Goal: Transaction & Acquisition: Purchase product/service

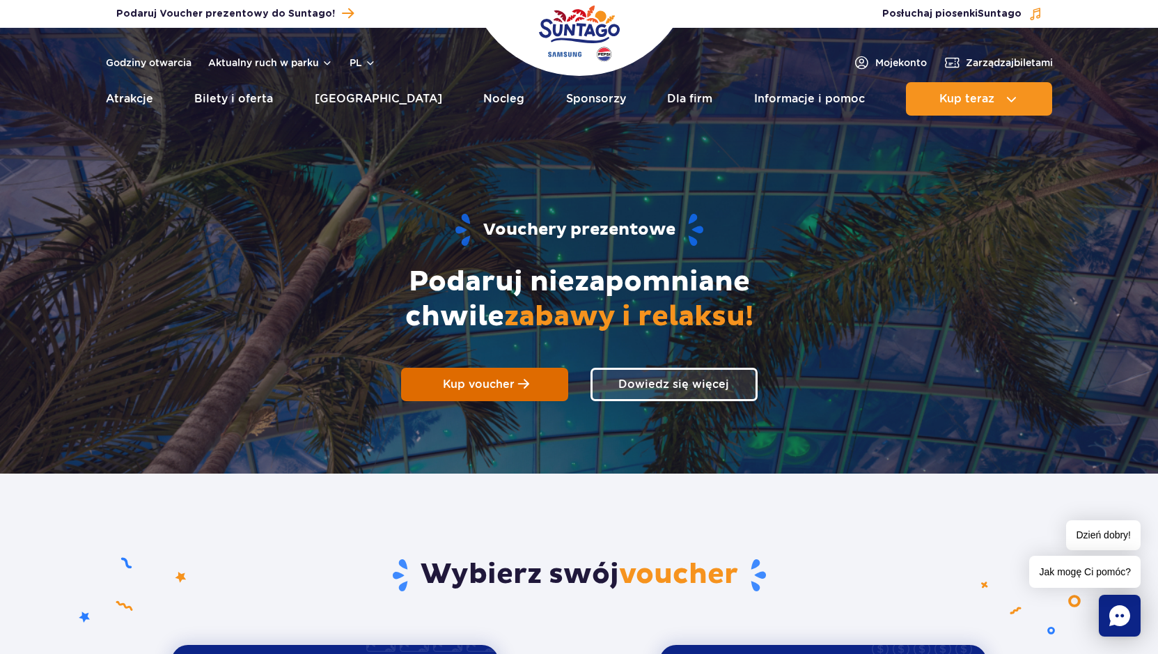
click at [511, 383] on span "Kup voucher" at bounding box center [479, 384] width 72 height 13
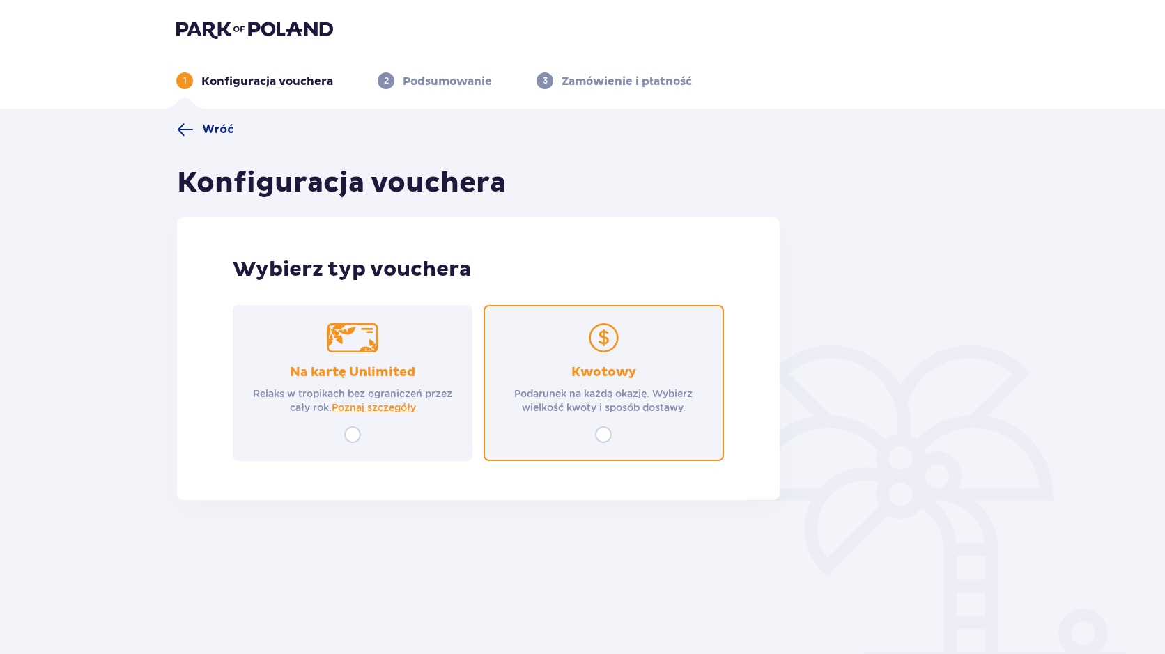
click at [610, 435] on input "radio" at bounding box center [603, 434] width 17 height 17
radio input "true"
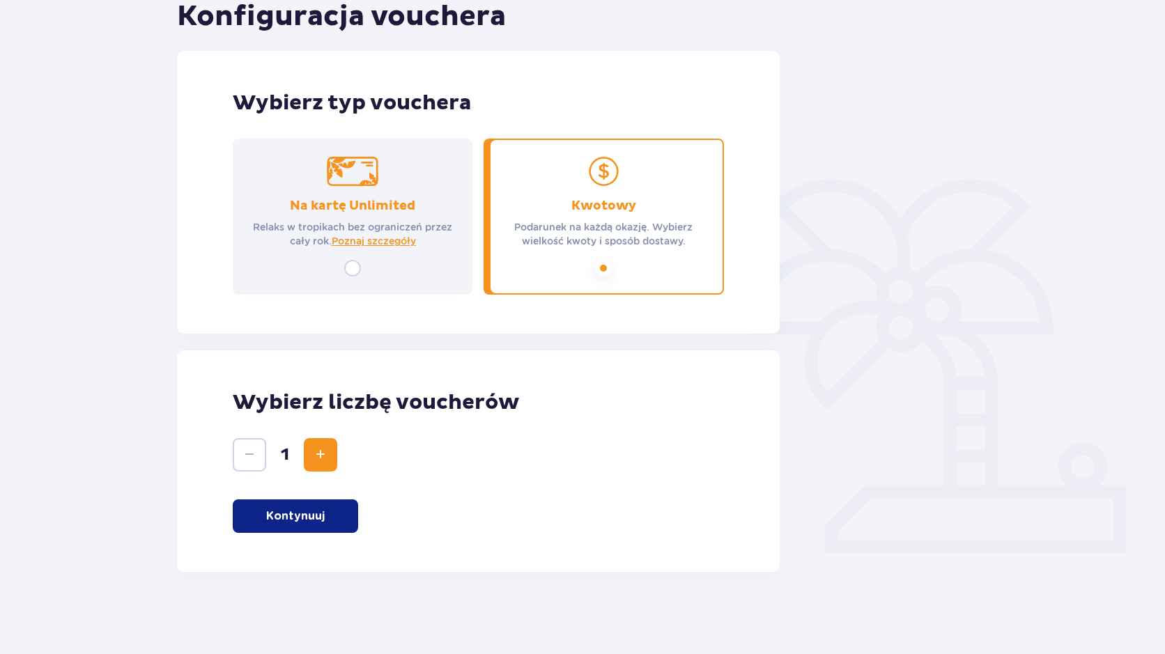
scroll to position [168, 0]
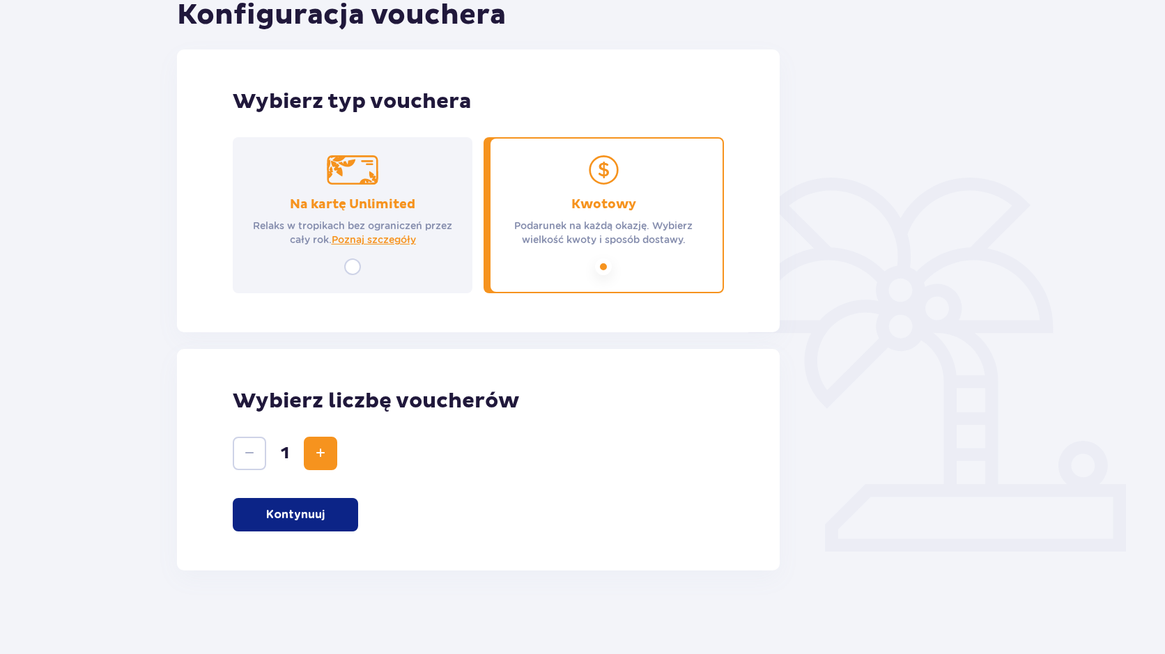
click at [295, 518] on p "Kontynuuj" at bounding box center [295, 514] width 59 height 15
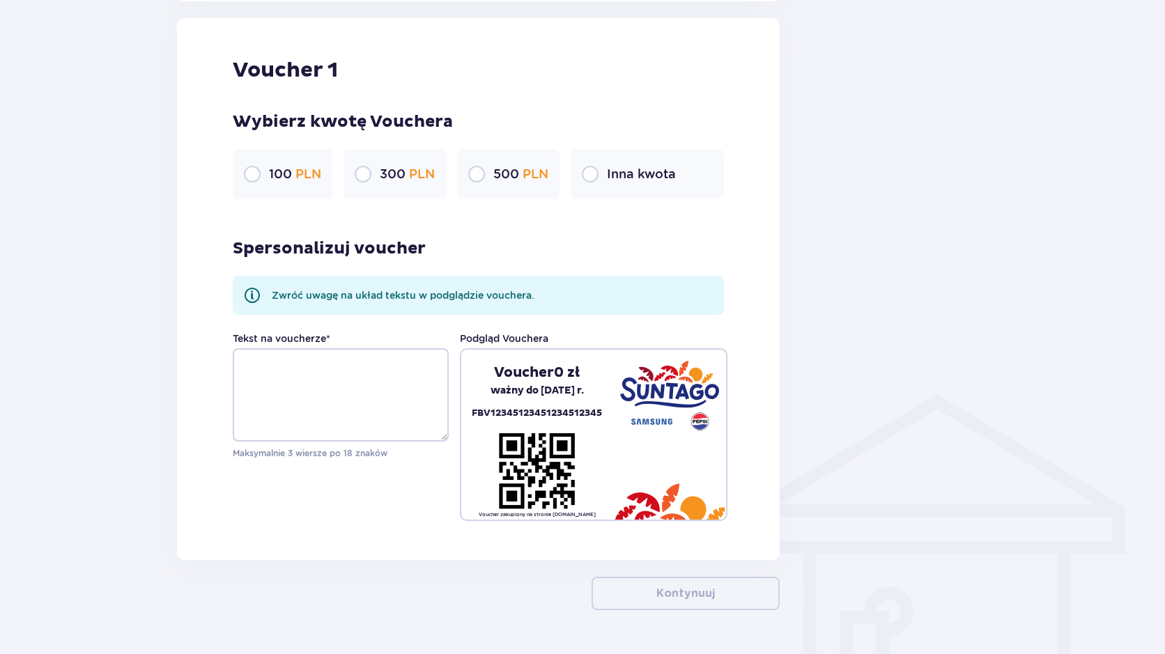
scroll to position [738, 0]
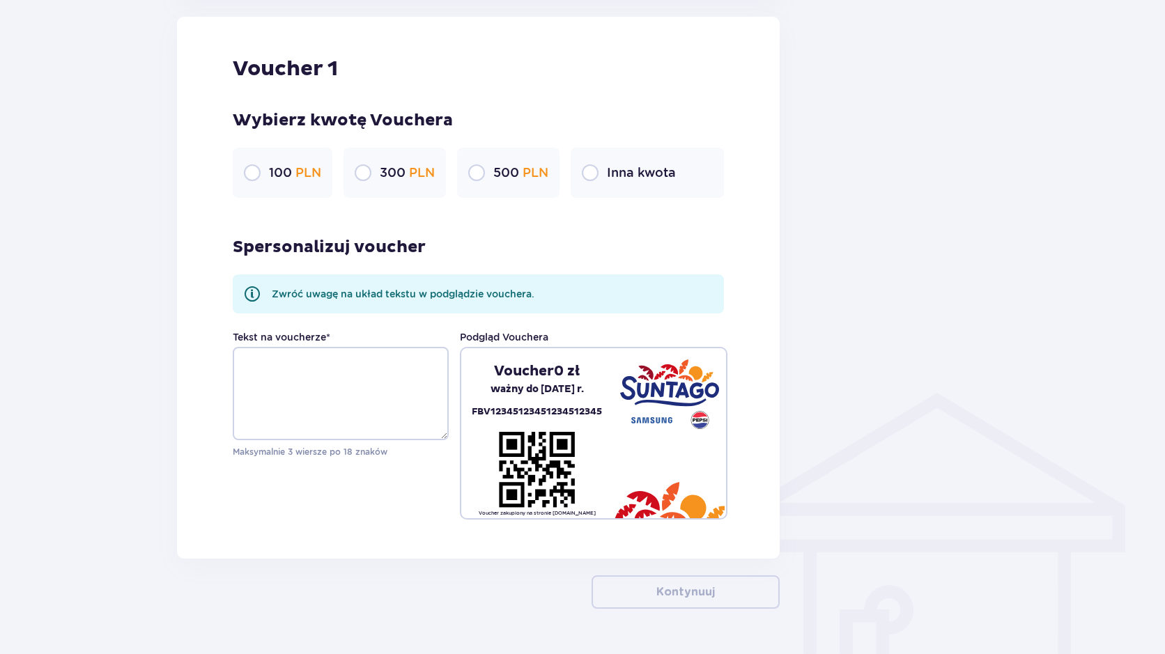
click at [628, 173] on p "Inna kwota" at bounding box center [641, 172] width 69 height 17
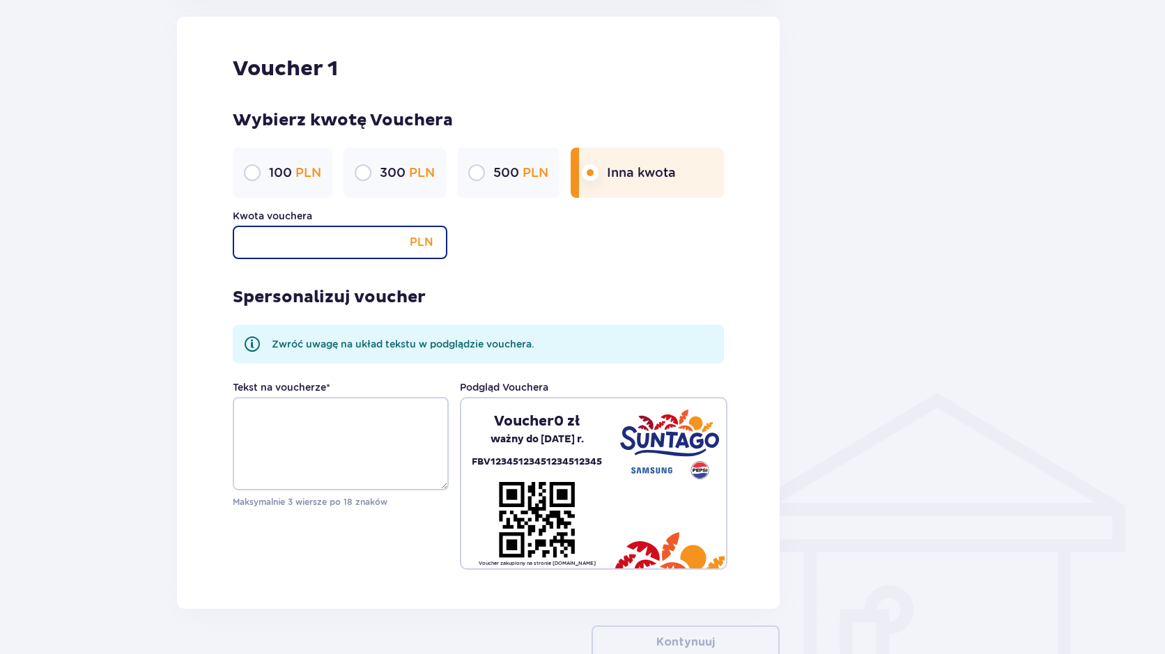
click at [274, 245] on input "Kwota vouchera" at bounding box center [340, 242] width 215 height 33
type input "200"
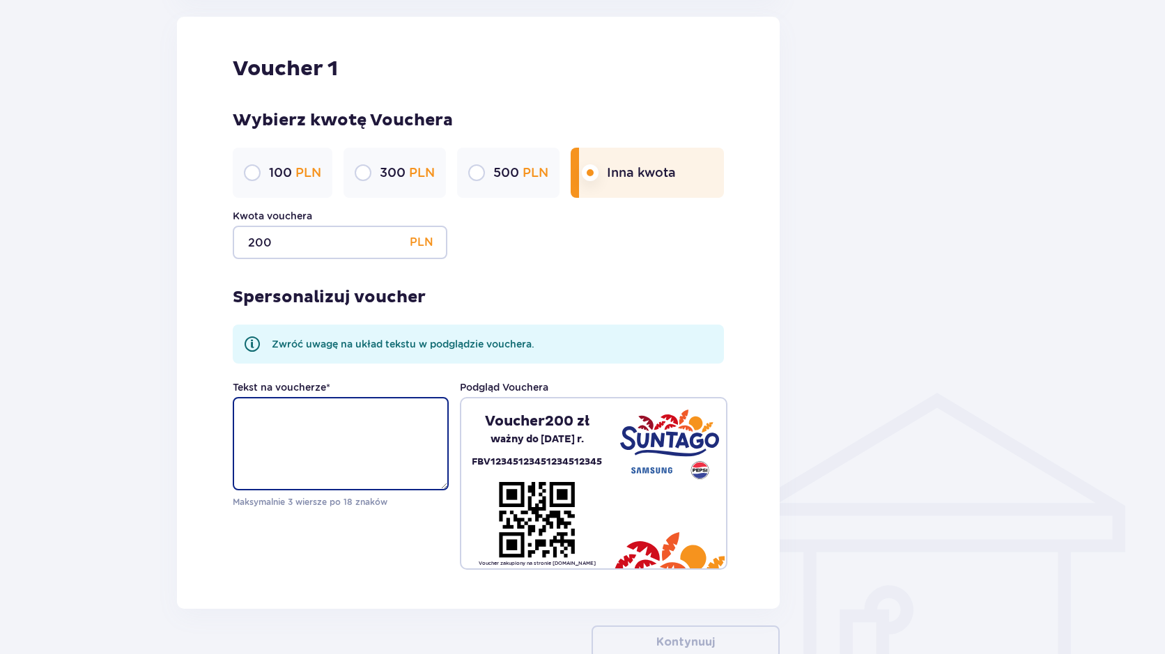
click at [365, 426] on textarea "Tekst na voucherze *" at bounding box center [341, 443] width 216 height 93
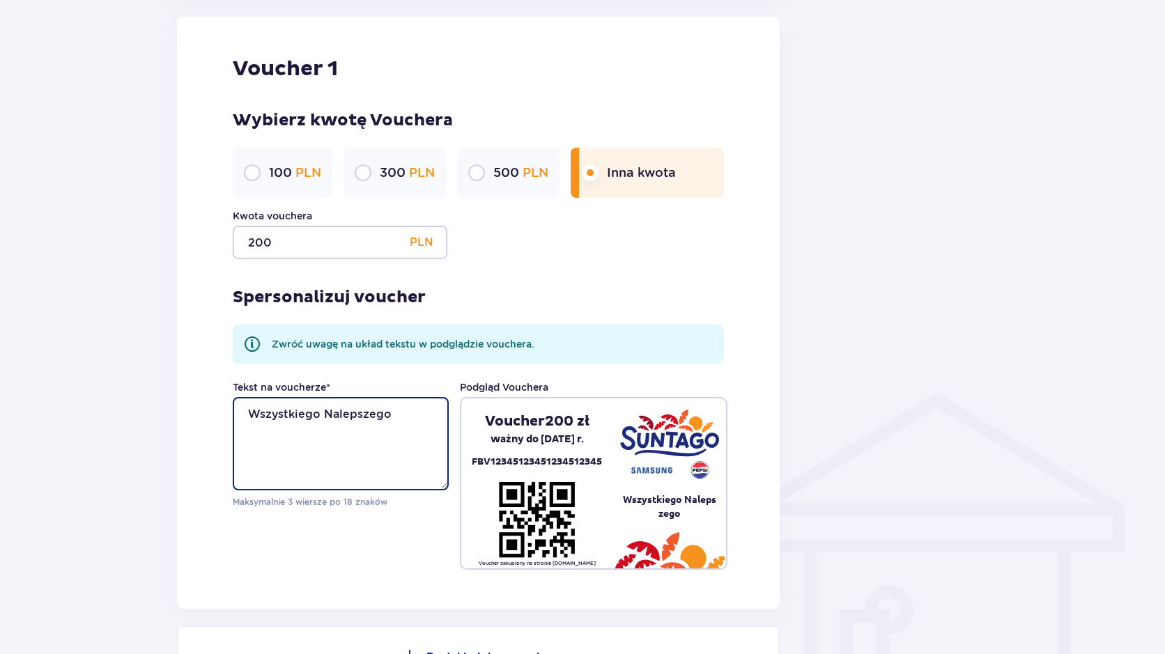
click at [337, 414] on textarea "Wszystkiego Nalepszego" at bounding box center [341, 443] width 216 height 93
click at [324, 410] on textarea "Wszystkiego Najlepszego" at bounding box center [341, 443] width 216 height 93
click at [323, 426] on textarea "Wszystkiego Najlepszego" at bounding box center [341, 443] width 216 height 93
type textarea "Wszystkiego Najlepszego z okazji urodzin!"
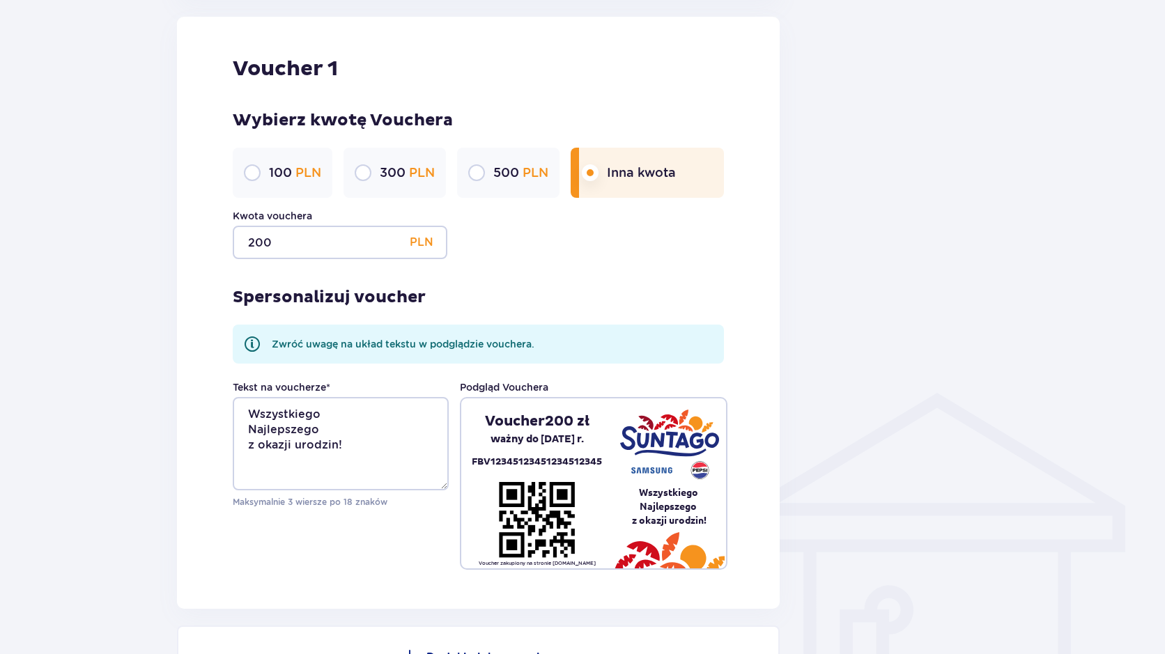
click at [1007, 386] on div "Wróć Konfiguracja vouchera Wybierz typ vouchera Na kartę Unlimited Relaks w tro…" at bounding box center [582, 96] width 1165 height 1453
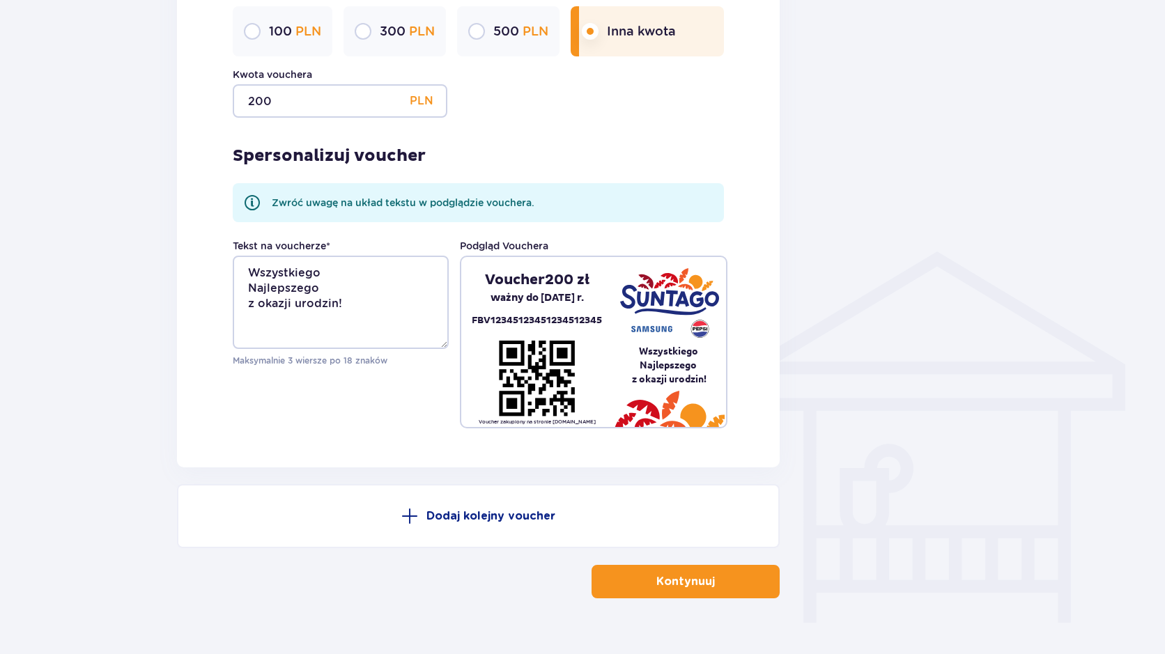
scroll to position [908, 0]
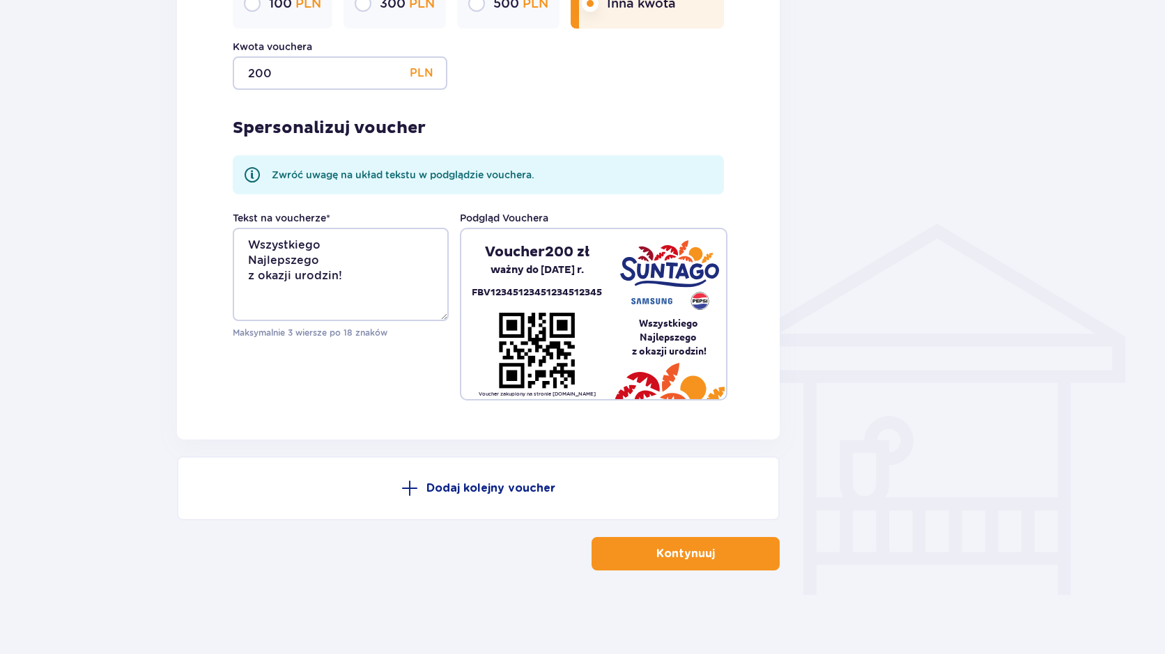
click at [728, 560] on button "Kontynuuj" at bounding box center [685, 553] width 188 height 33
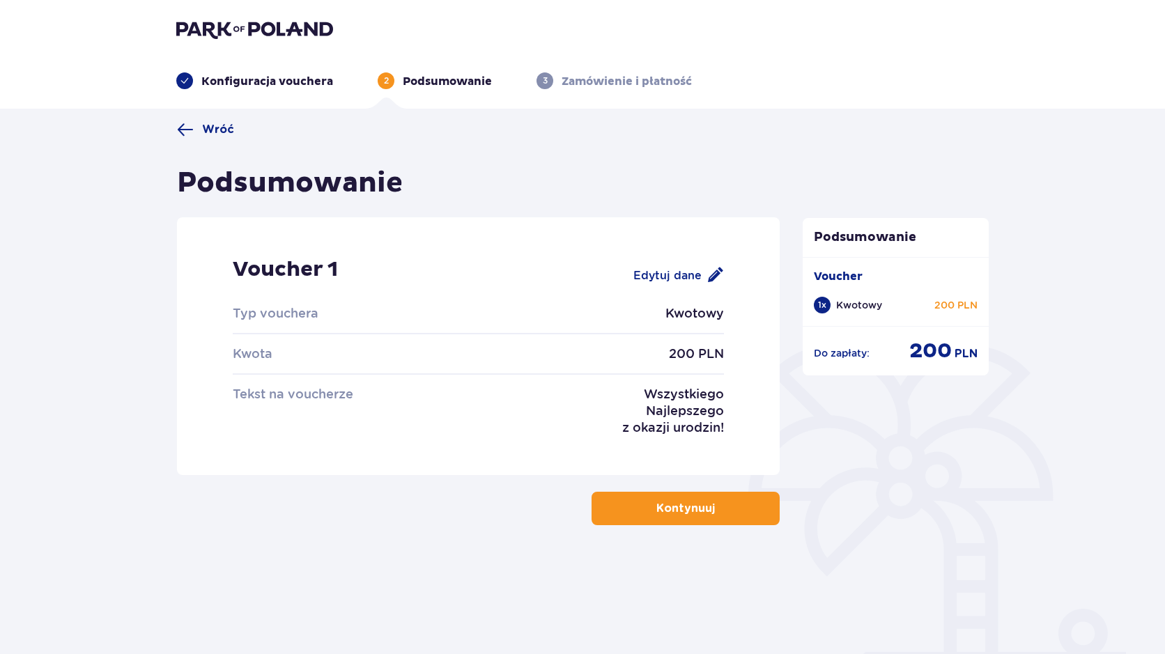
click at [682, 509] on p "Kontynuuj" at bounding box center [685, 508] width 59 height 15
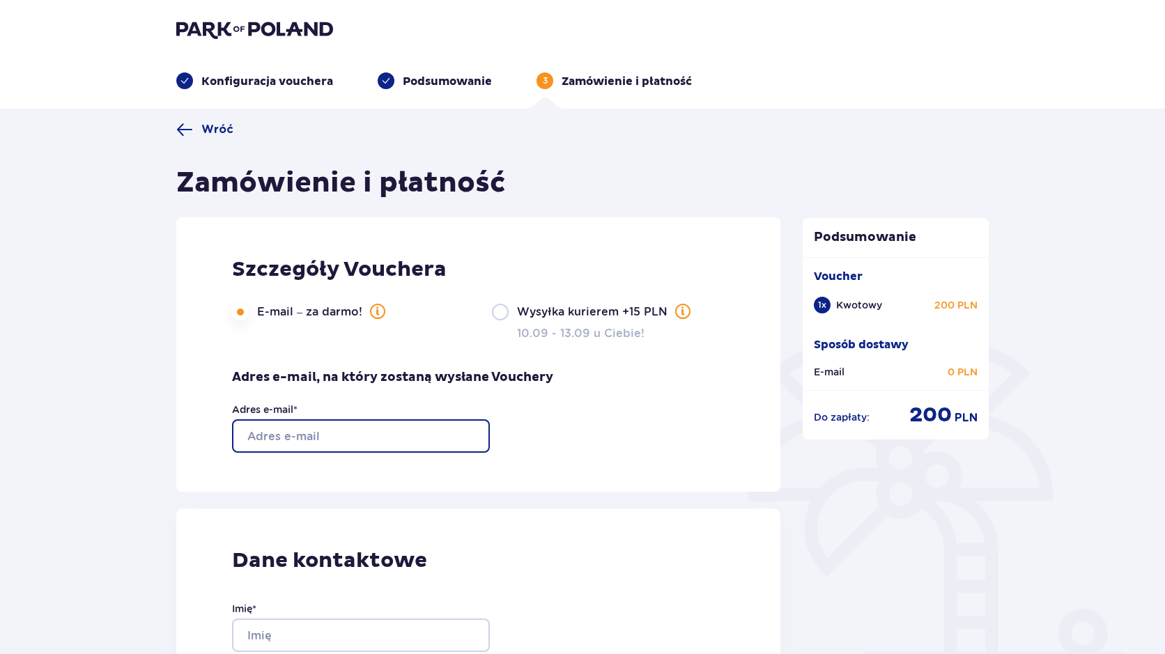
click at [355, 440] on input "Adres e-mail *" at bounding box center [361, 435] width 258 height 33
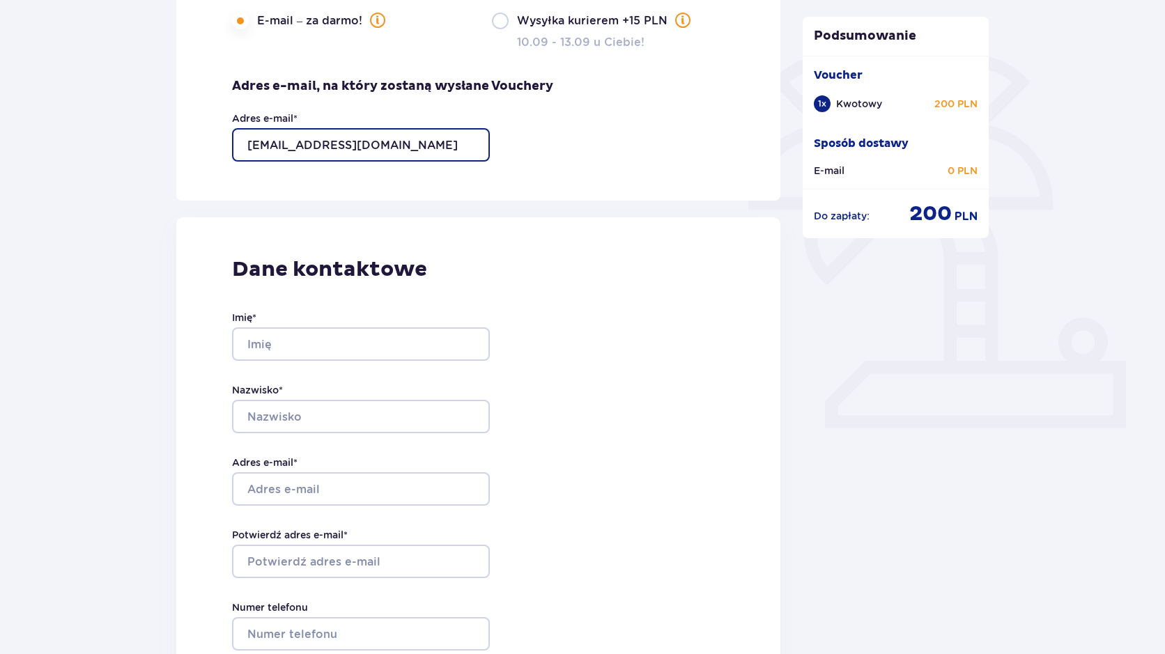
scroll to position [279, 0]
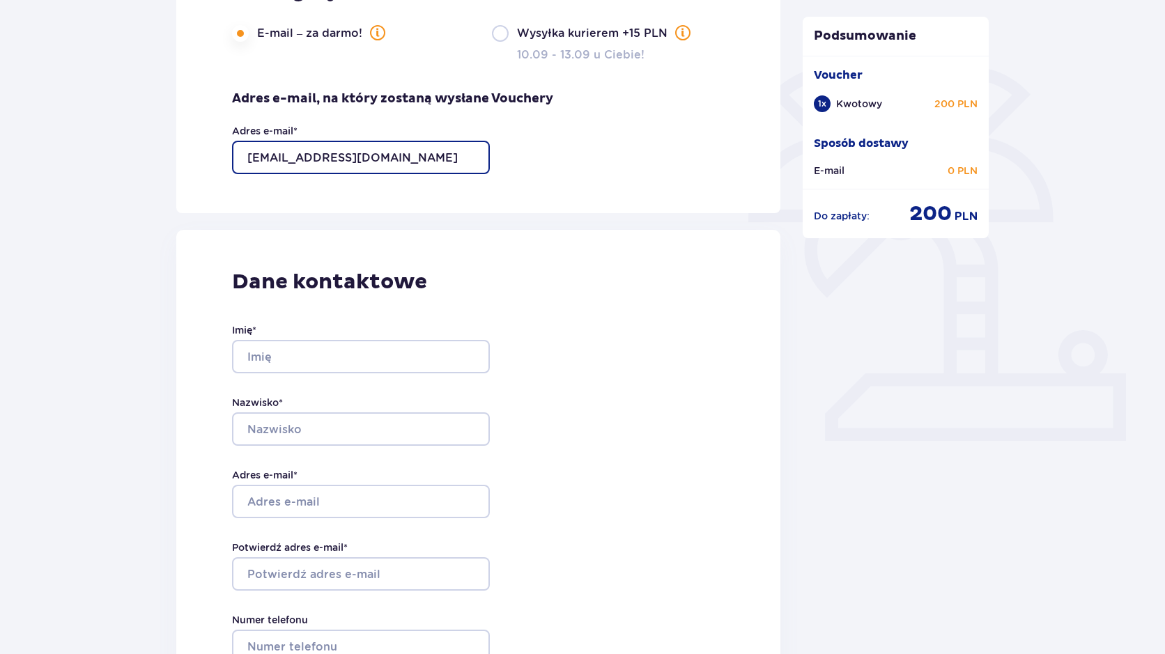
type input "blaszczaksylwia@o2.pl"
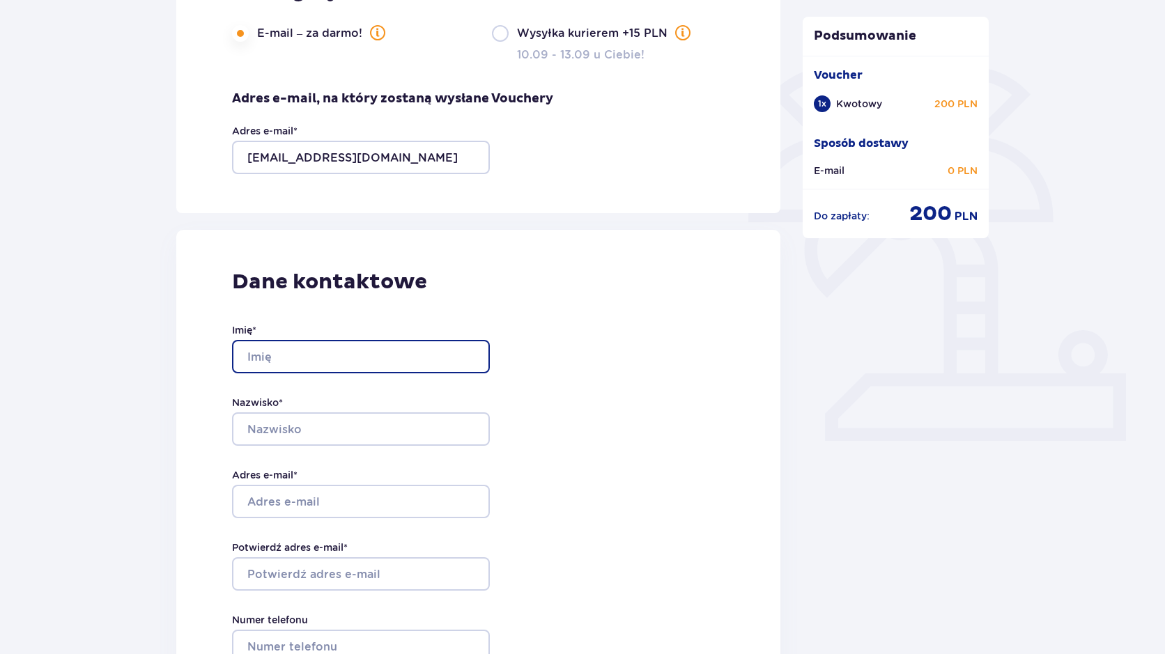
click at [279, 355] on input "Imię *" at bounding box center [361, 356] width 258 height 33
type input "Sylwia"
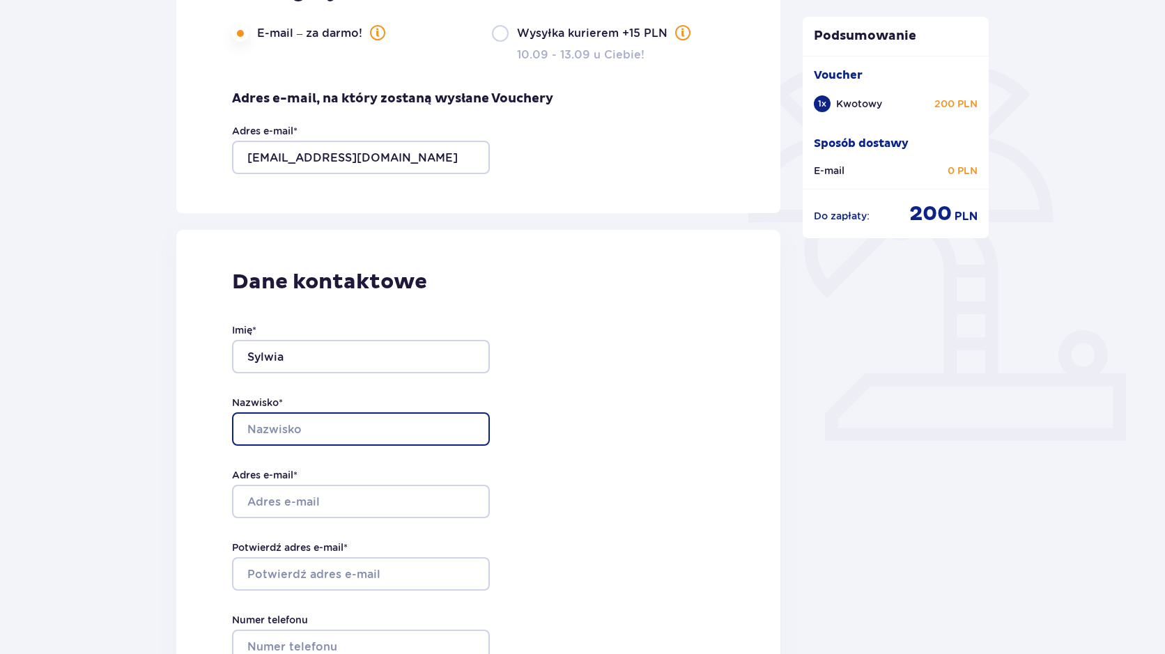
click at [312, 423] on input "Nazwisko *" at bounding box center [361, 428] width 258 height 33
type input "Błaszczak"
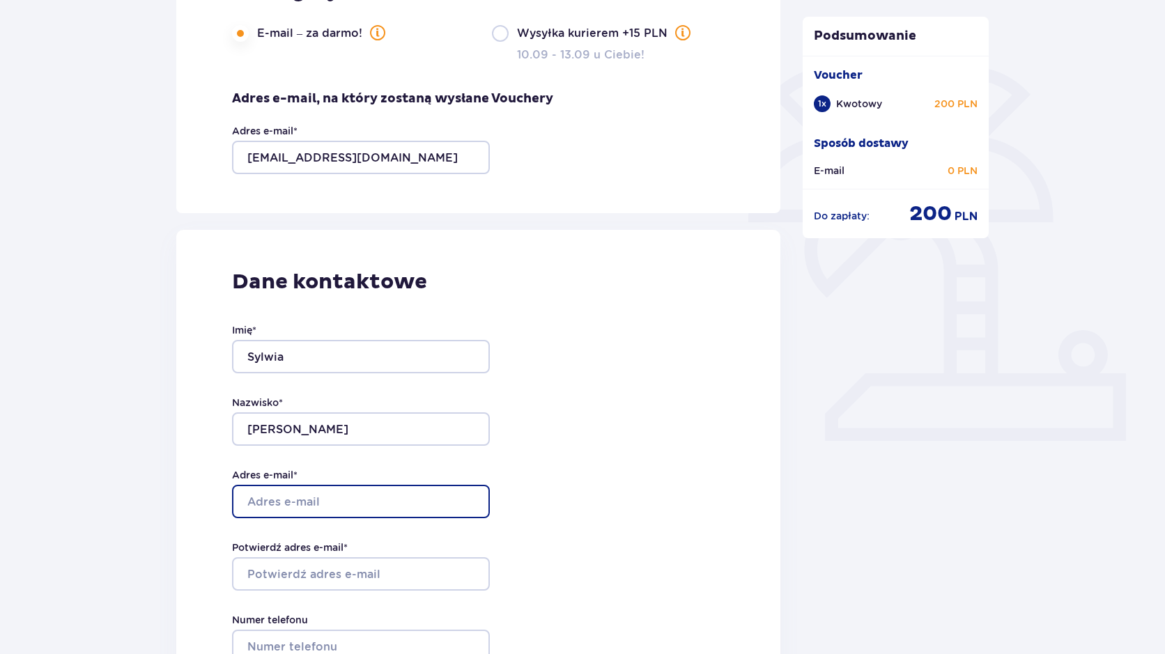
click at [327, 508] on input "Adres e-mail *" at bounding box center [361, 501] width 258 height 33
type input "blaszczaksylwia@o2.pl"
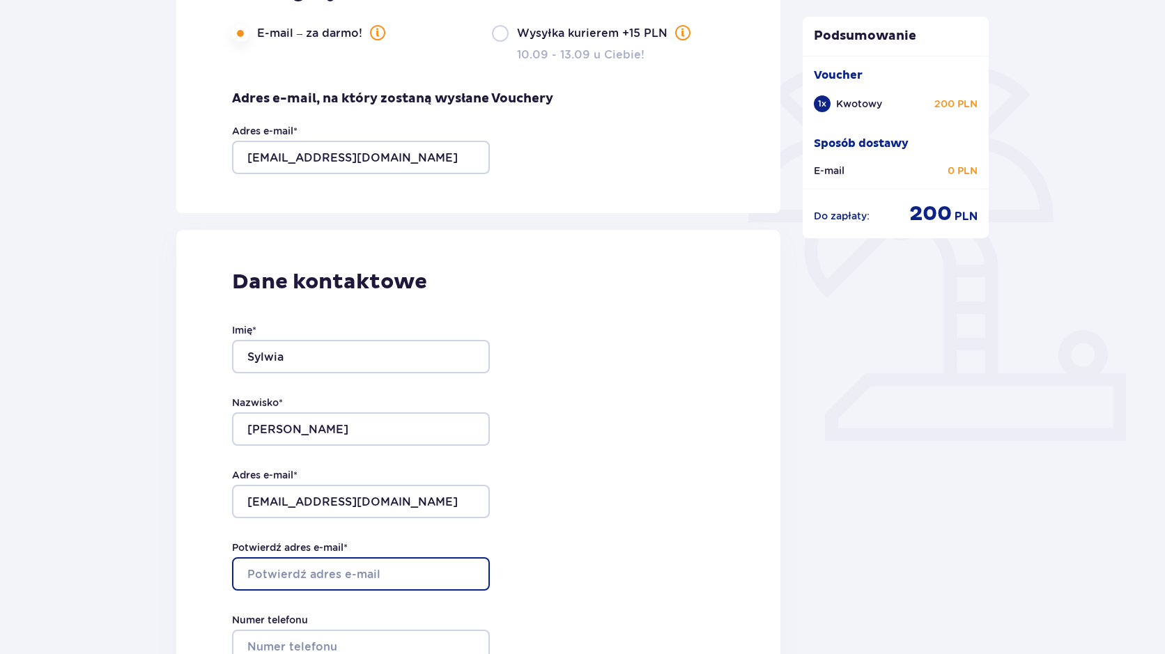
click at [340, 582] on input "Potwierdź adres e-mail *" at bounding box center [361, 573] width 258 height 33
type input "blaszczaksylwia@o2.pl"
click at [519, 393] on div "Dane kontaktowe Imię * Sylwia Nazwisko * Błaszczak Adres e-mail * blaszczaksylw…" at bounding box center [478, 522] width 604 height 585
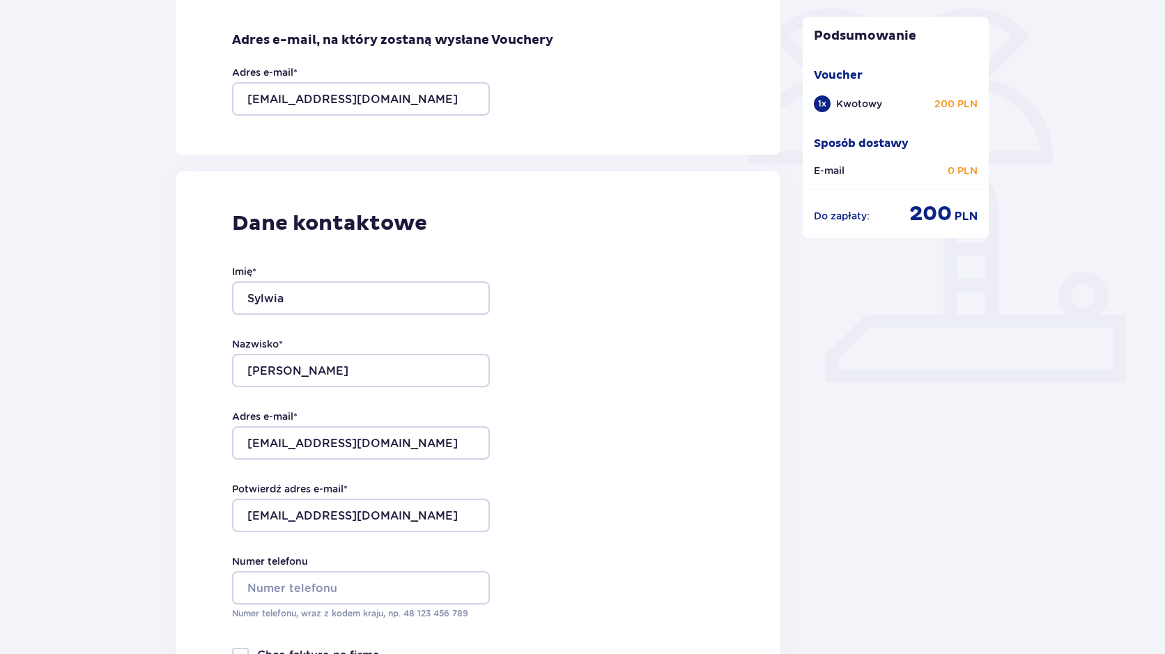
scroll to position [418, 0]
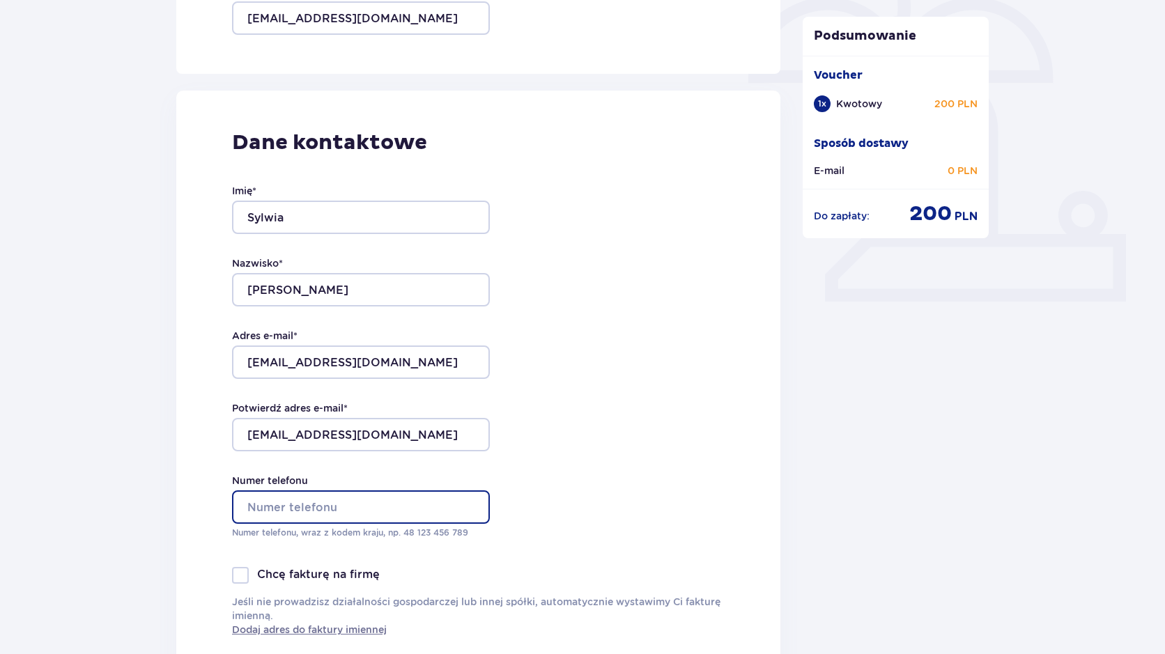
click at [318, 507] on input "Numer telefonu" at bounding box center [361, 506] width 258 height 33
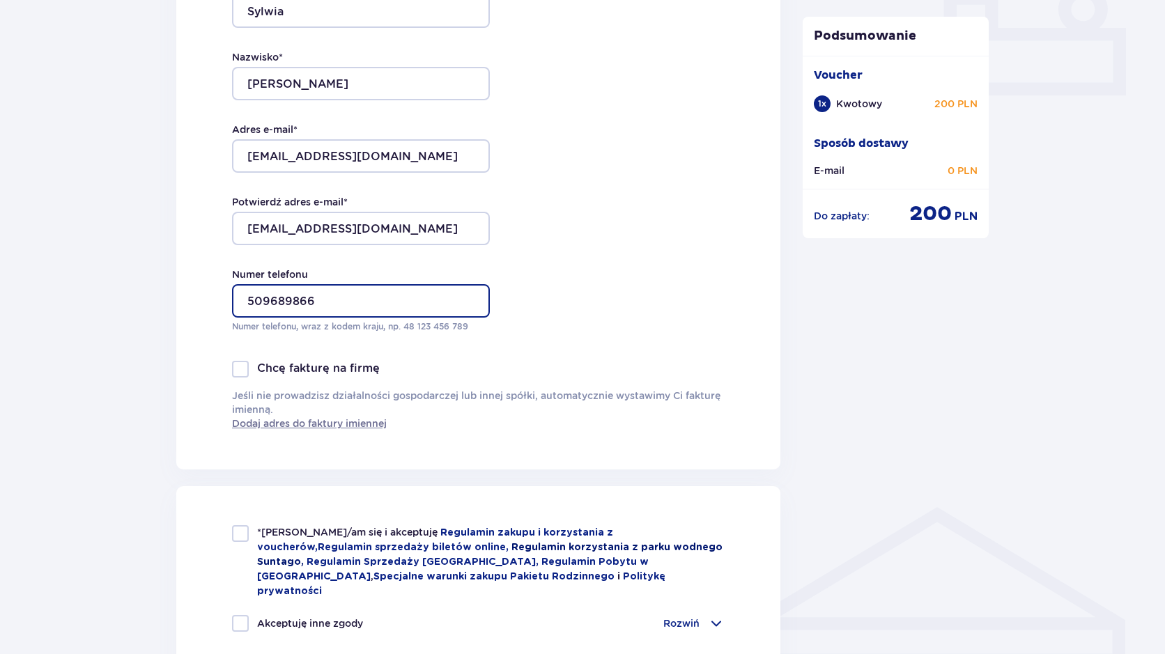
scroll to position [627, 0]
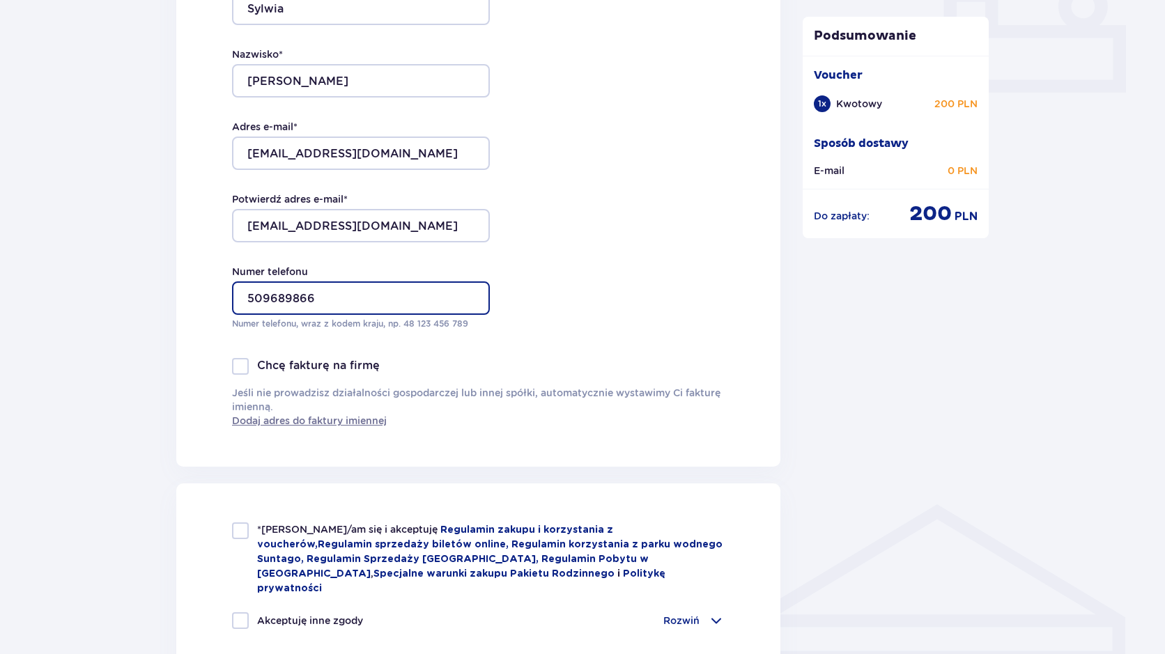
type input "509689866"
click at [240, 529] on div at bounding box center [240, 530] width 17 height 17
checkbox input "true"
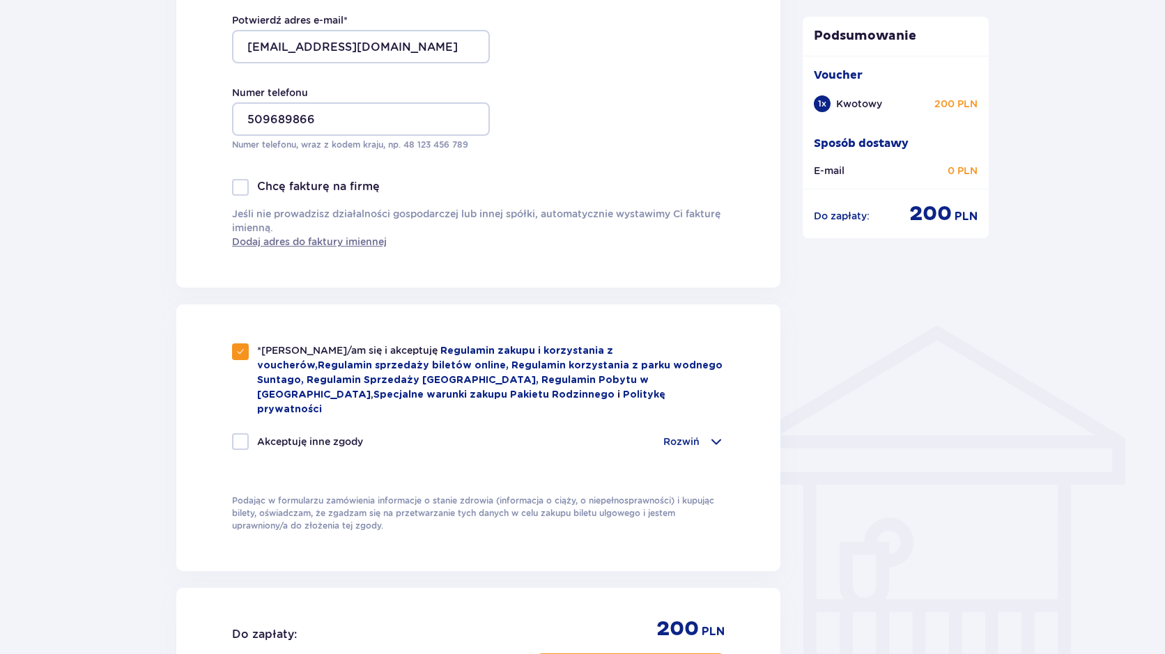
scroll to position [836, 0]
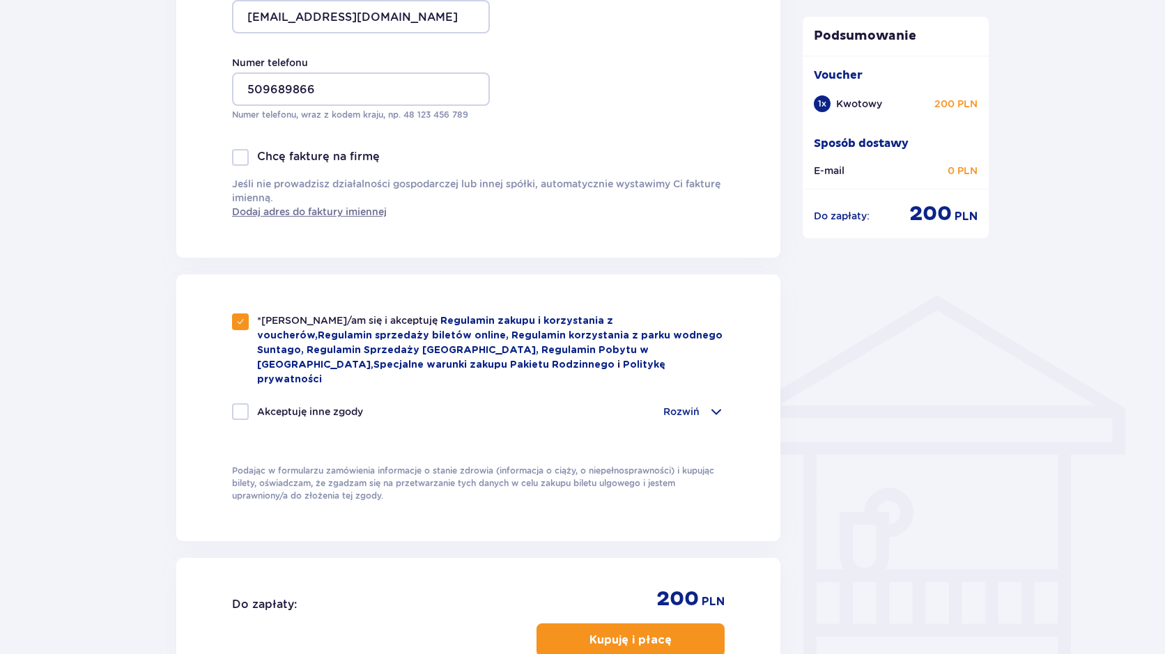
click at [702, 403] on div "Rozwiń" at bounding box center [693, 411] width 61 height 17
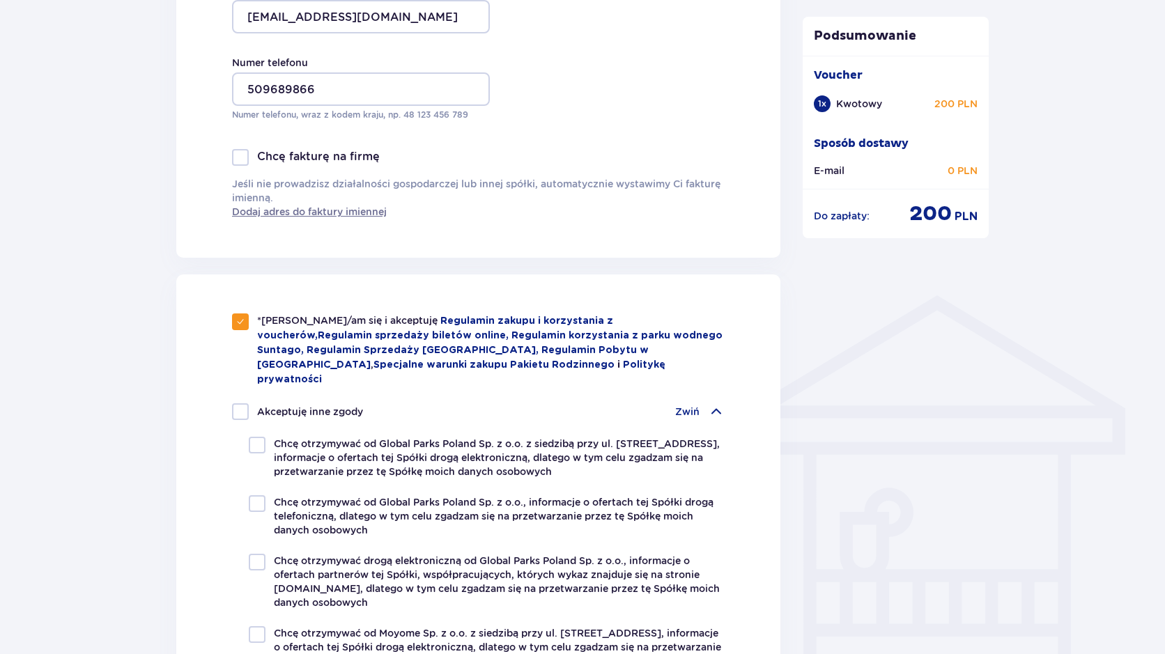
click at [702, 403] on div "Zwiń" at bounding box center [699, 411] width 49 height 17
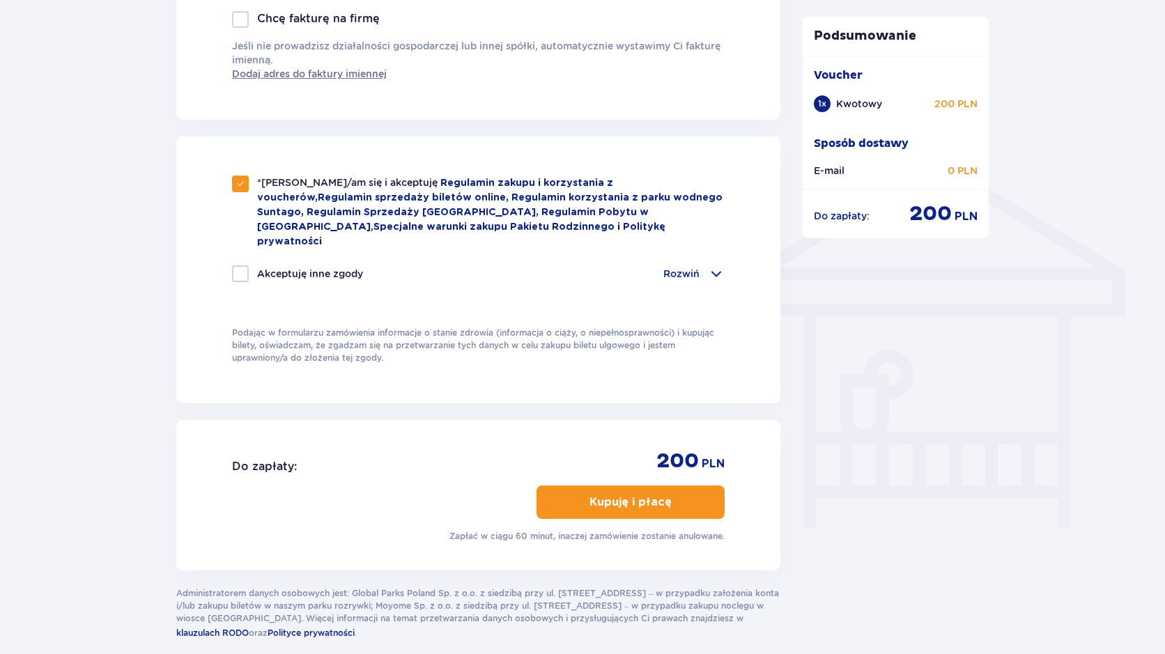
scroll to position [975, 0]
click at [637, 493] on p "Kupuję i płacę" at bounding box center [630, 500] width 82 height 15
